Goal: Find specific page/section: Find specific page/section

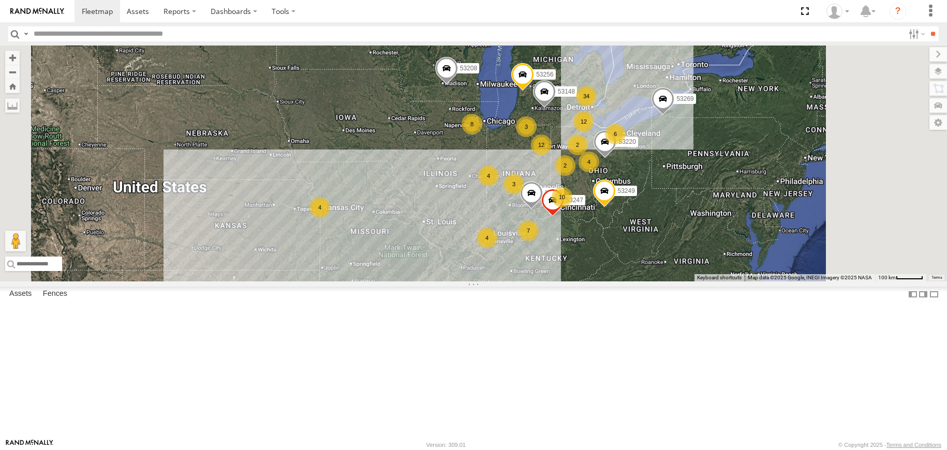
click at [105, 37] on input "text" at bounding box center [466, 33] width 874 height 15
type input "*****"
click at [927, 26] on input "**" at bounding box center [933, 33] width 12 height 15
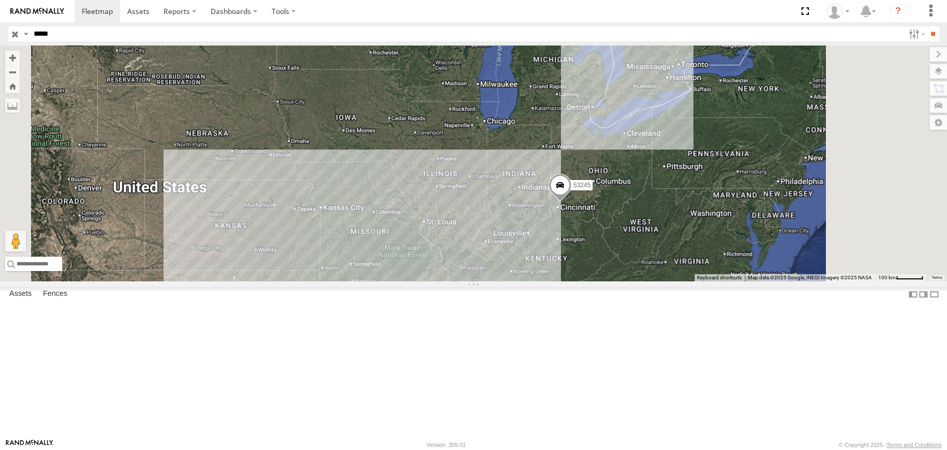
drag, startPoint x: 10, startPoint y: 33, endPoint x: 23, endPoint y: 5, distance: 31.3
click at [10, 33] on input "button" at bounding box center [14, 33] width 13 height 15
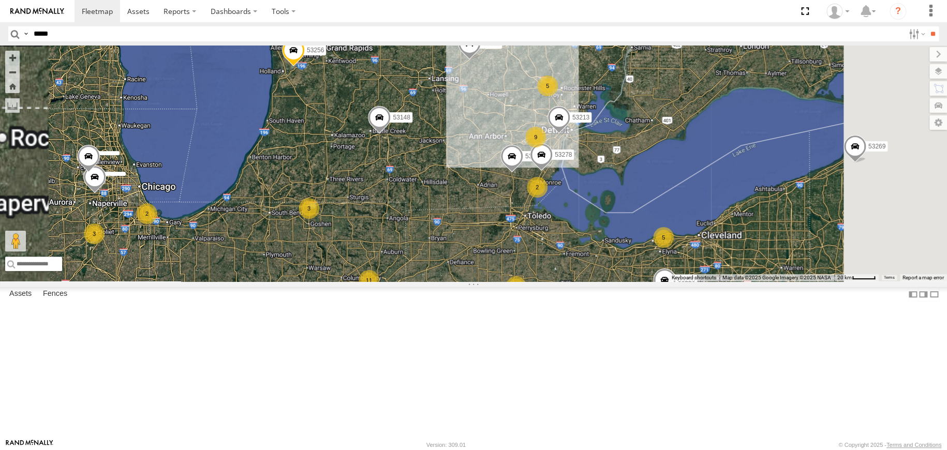
drag, startPoint x: 651, startPoint y: 120, endPoint x: 621, endPoint y: 221, distance: 106.2
click at [621, 221] on div "53216 53256 53148 53269 53208 53253 53249 53284 53215 53212 53266 53133 11 5 2 …" at bounding box center [473, 164] width 947 height 236
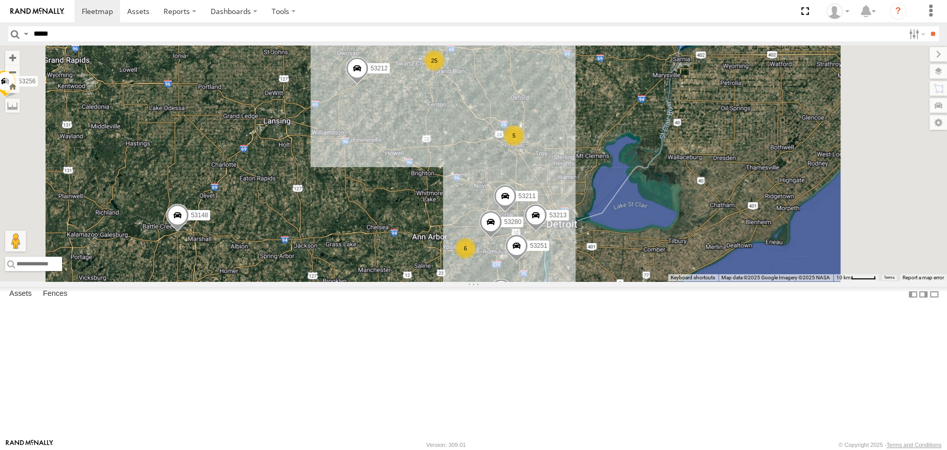
drag, startPoint x: 627, startPoint y: 173, endPoint x: 577, endPoint y: 223, distance: 70.2
click at [577, 223] on div "53216 53256 53148 53269 53208 53253 53249 53284 53215 53212 53266 53133 53149 5…" at bounding box center [473, 164] width 947 height 236
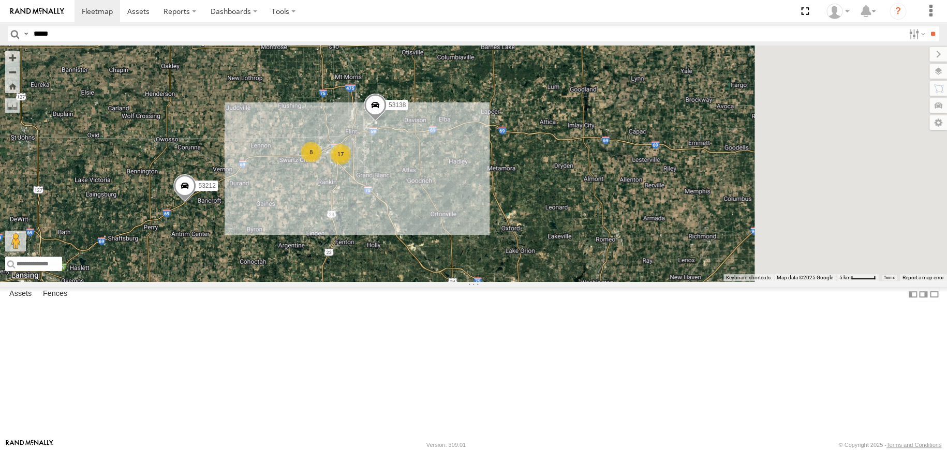
drag, startPoint x: 632, startPoint y: 165, endPoint x: 560, endPoint y: 271, distance: 127.7
click at [560, 271] on div "53216 53256 53148 53269 53208 53253 53249 53284 53215 53212 53266 53133 53149 5…" at bounding box center [473, 164] width 947 height 236
